Goal: Task Accomplishment & Management: Use online tool/utility

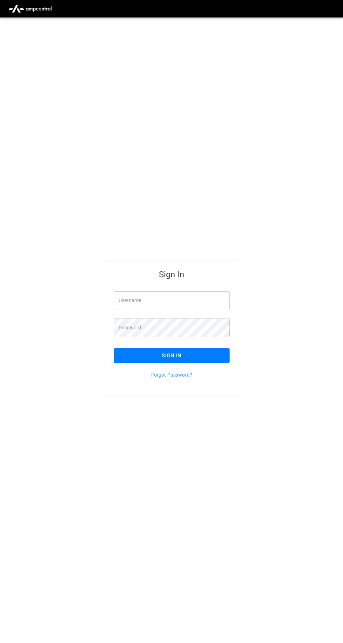
click at [208, 310] on input "Username" at bounding box center [172, 300] width 116 height 19
type input "**********"
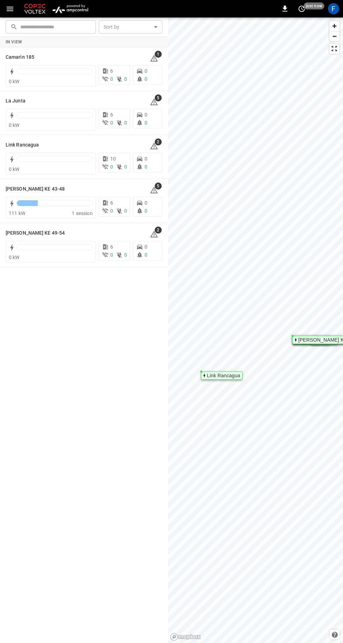
click at [50, 192] on h6 "[PERSON_NAME] KE 43-48" at bounding box center [35, 189] width 59 height 8
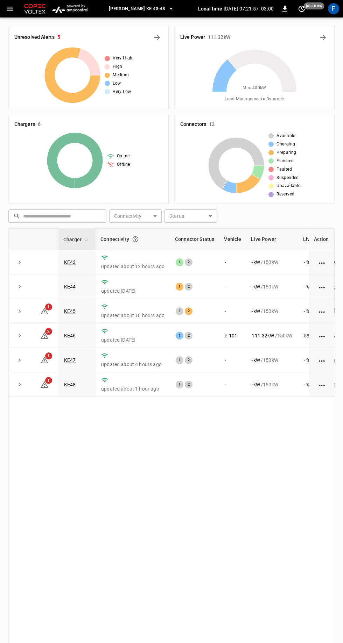
click at [69, 383] on link "KE48" at bounding box center [70, 385] width 12 height 6
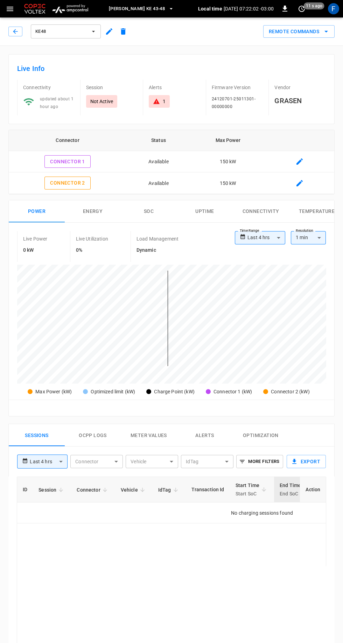
click at [326, 31] on icon "remote commands options" at bounding box center [325, 32] width 3 height 2
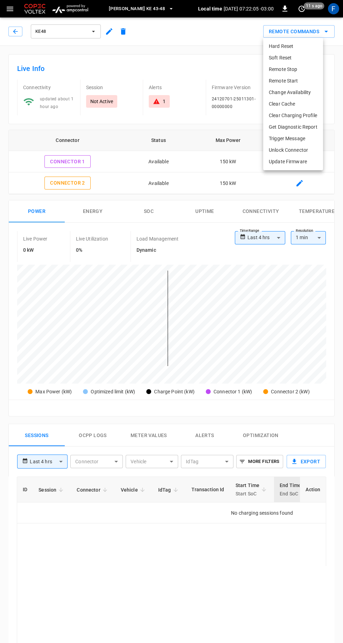
click at [298, 45] on li "Hard Reset" at bounding box center [293, 47] width 60 height 12
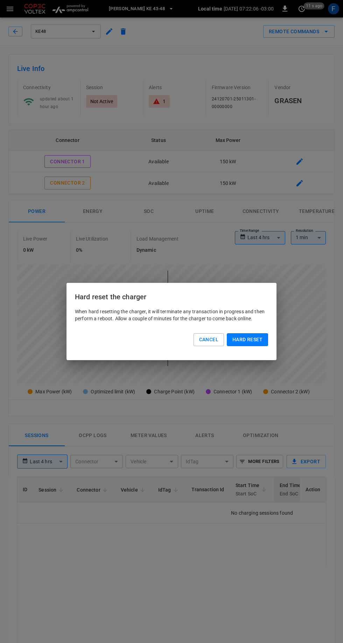
click at [259, 343] on button "Hard reset" at bounding box center [247, 339] width 41 height 13
